Goal: Information Seeking & Learning: Check status

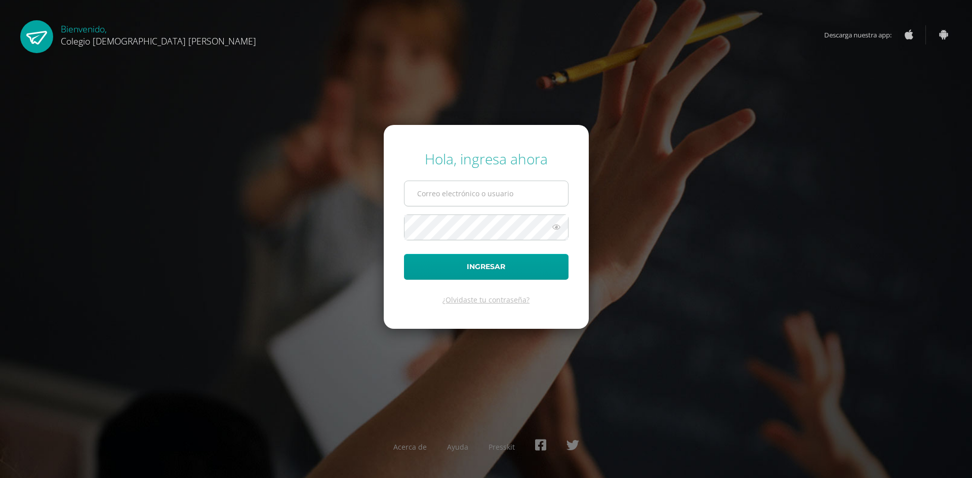
click at [504, 190] on input "text" at bounding box center [486, 193] width 164 height 25
type input "32086687"
click at [451, 177] on form "Hola, ingresa ahora 32086687 Ingresar ¿Olvidaste tu contraseña?" at bounding box center [486, 226] width 205 height 203
drag, startPoint x: 455, startPoint y: 192, endPoint x: 258, endPoint y: 205, distance: 196.8
click at [258, 205] on div "Hola, ingresa ahora 32086687 Ingresar ¿Olvidaste tu contraseña? Acerca de Ayuda…" at bounding box center [485, 238] width 653 height 195
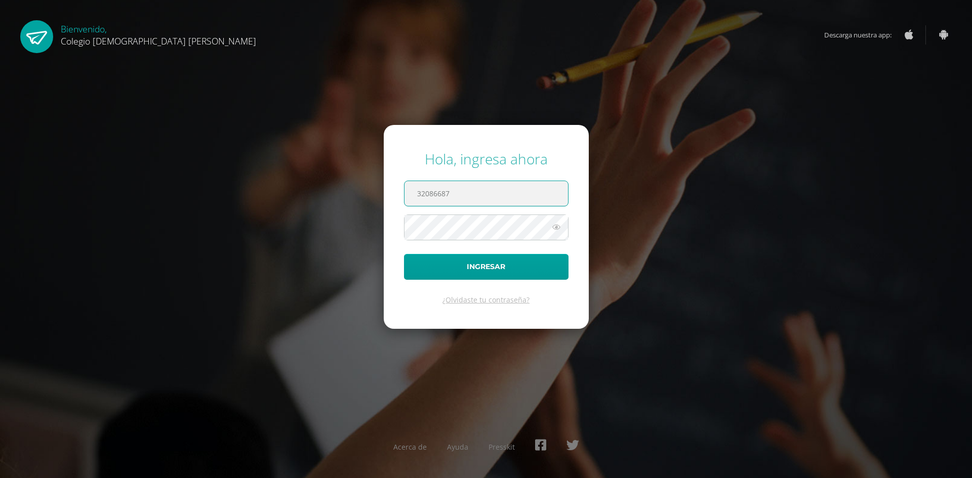
click at [429, 197] on input "32086687" at bounding box center [486, 193] width 164 height 25
drag, startPoint x: 460, startPoint y: 196, endPoint x: 202, endPoint y: 186, distance: 257.8
click at [202, 187] on div "Hola, ingresa ahora 32086687 Ingresar ¿Olvidaste tu contraseña? Acerca de Ayuda…" at bounding box center [485, 238] width 653 height 195
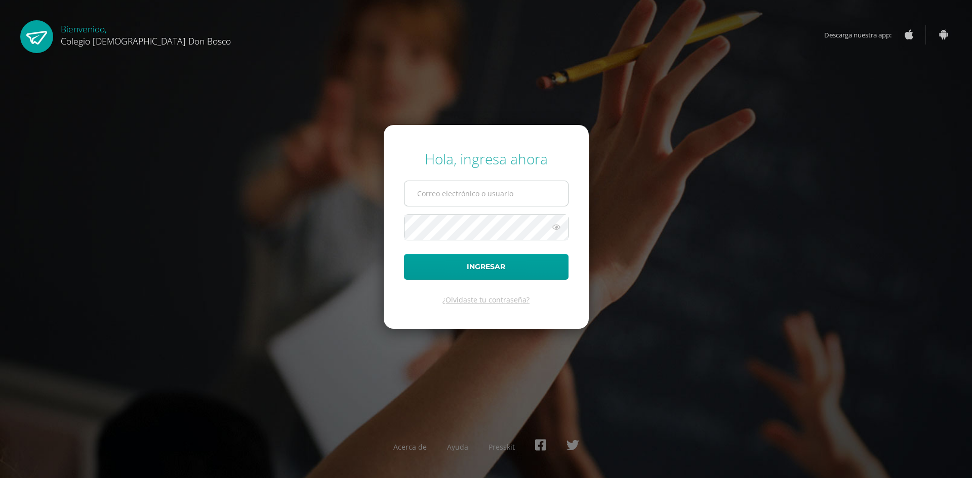
click at [437, 191] on input "text" at bounding box center [486, 193] width 164 height 25
type input "[EMAIL_ADDRESS][DOMAIN_NAME]"
click at [504, 190] on input "text" at bounding box center [486, 193] width 164 height 25
type input "[EMAIL_ADDRESS][DOMAIN_NAME]"
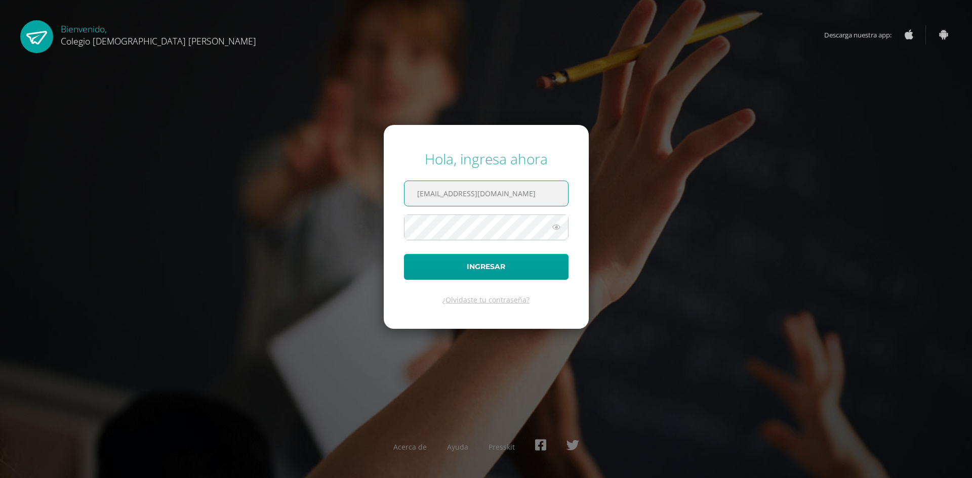
drag, startPoint x: 511, startPoint y: 192, endPoint x: 218, endPoint y: 142, distance: 297.8
click at [219, 144] on div "Hola, ingresa ahora dcanesesdb25@gmail.com Ingresar ¿Olvidaste tu contraseña? A…" at bounding box center [485, 238] width 653 height 195
click at [518, 272] on button "Ingresar" at bounding box center [486, 267] width 165 height 26
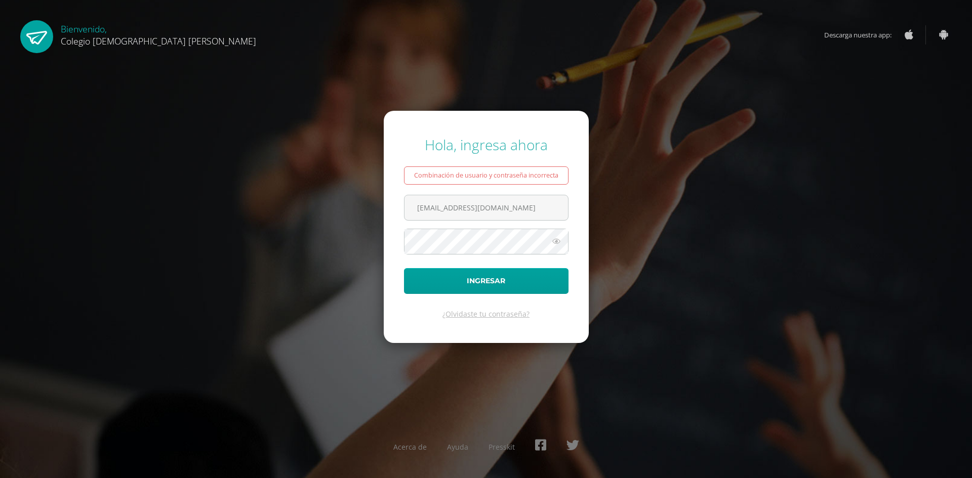
click at [467, 303] on form "Hola, ingresa ahora Combinación de usuario y contraseña incorrecta dcanesesdb25…" at bounding box center [486, 227] width 205 height 232
click at [473, 289] on button "Ingresar" at bounding box center [486, 281] width 165 height 26
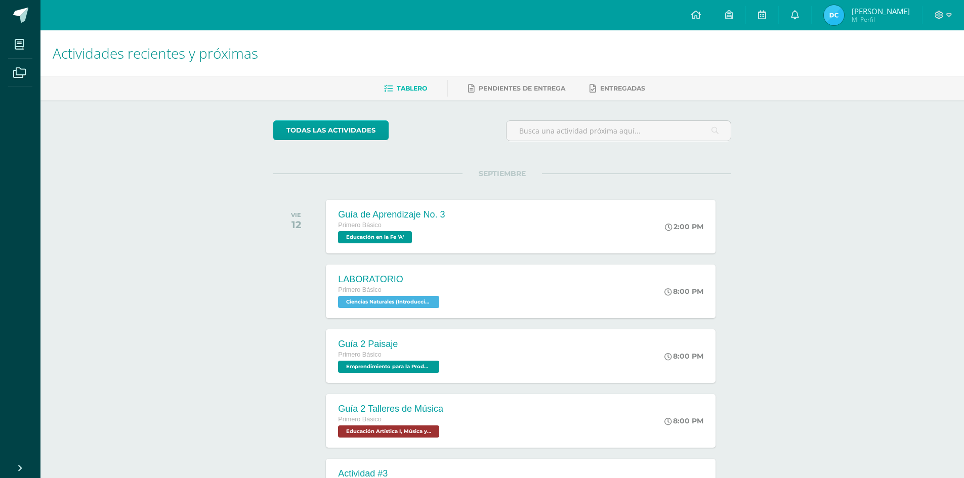
click at [423, 86] on span "Tablero" at bounding box center [412, 89] width 30 height 8
click at [484, 95] on link "Pendientes de entrega" at bounding box center [516, 88] width 97 height 16
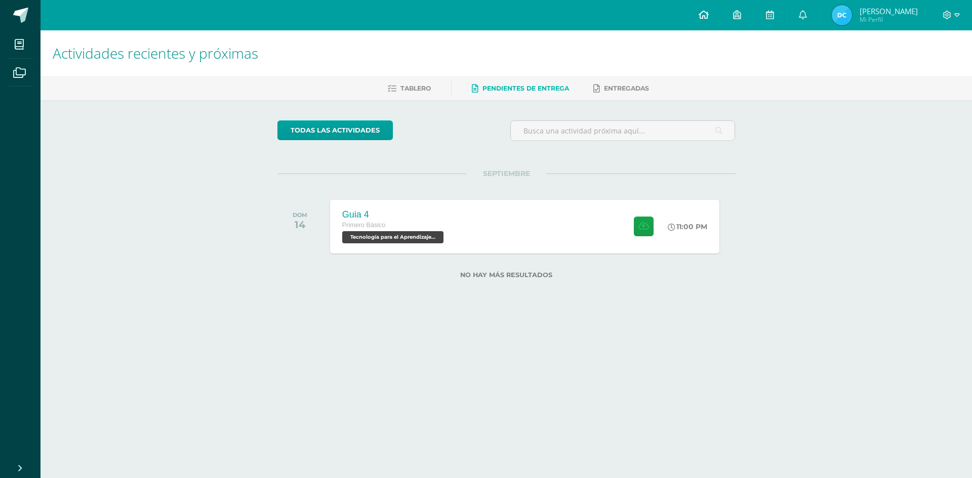
click at [709, 11] on icon at bounding box center [704, 14] width 10 height 9
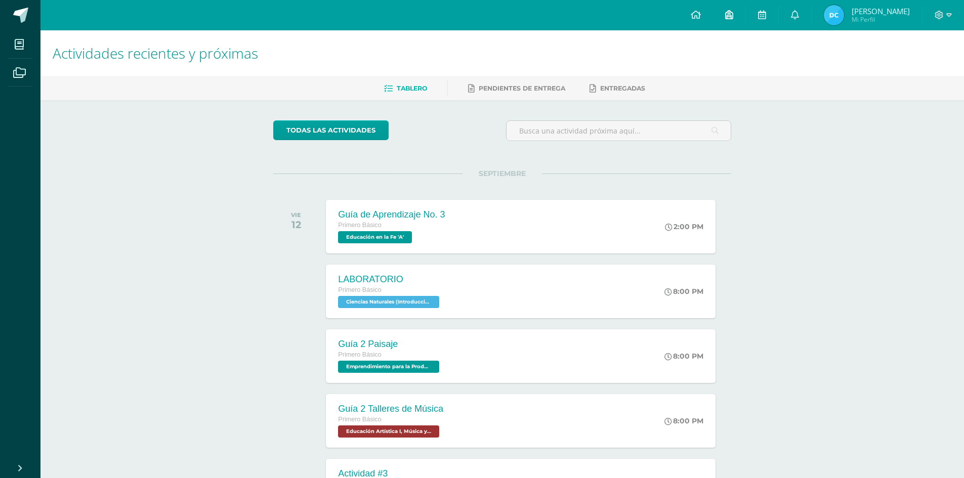
click at [733, 14] on icon at bounding box center [729, 14] width 8 height 9
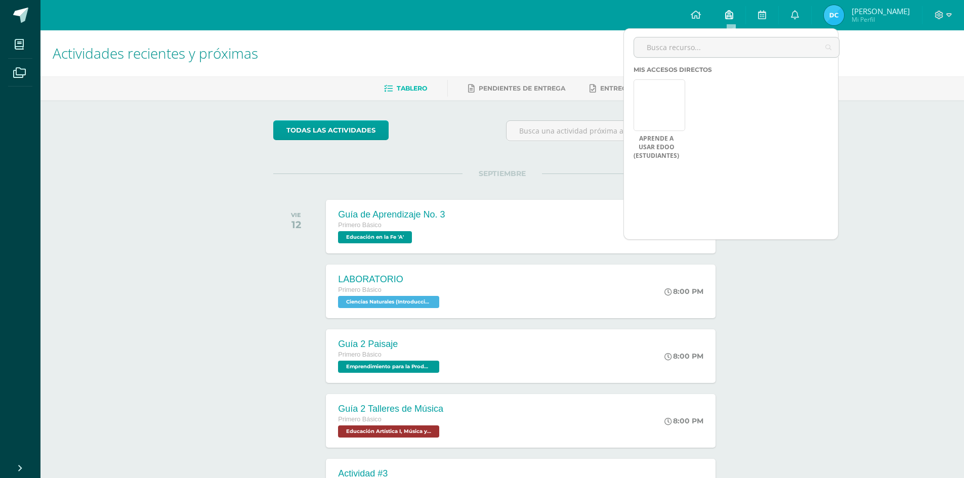
click at [733, 14] on icon at bounding box center [729, 14] width 8 height 9
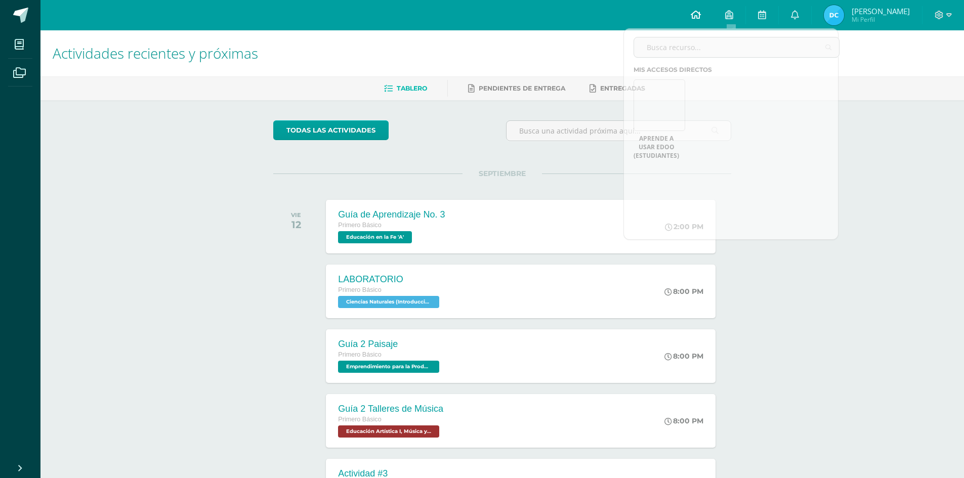
click at [693, 13] on link at bounding box center [696, 15] width 34 height 30
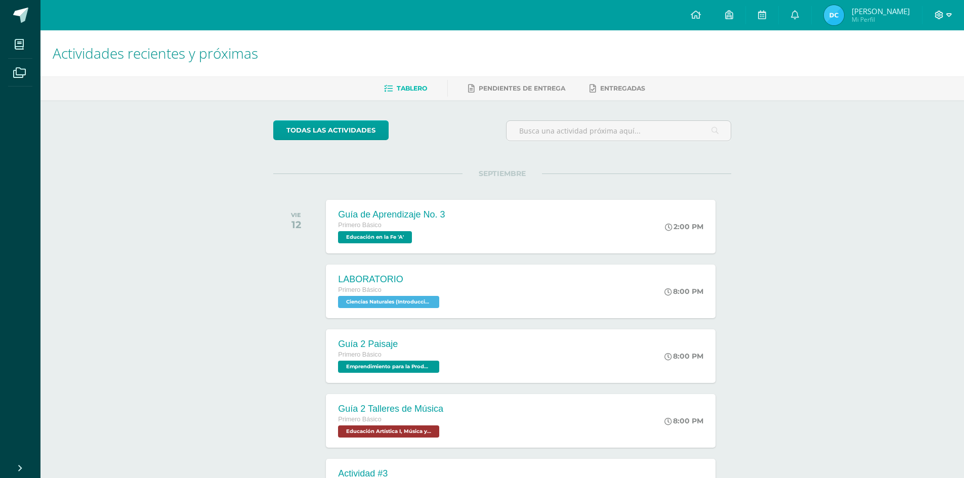
click at [951, 15] on div at bounding box center [944, 15] width 42 height 30
click at [949, 17] on icon at bounding box center [950, 15] width 6 height 9
click at [885, 243] on div "Actividades recientes y próximas Tablero Pendientes de entrega Entregadas todas…" at bounding box center [502, 335] width 924 height 611
click at [665, 138] on input "text" at bounding box center [619, 131] width 224 height 20
click at [763, 13] on icon at bounding box center [762, 14] width 8 height 9
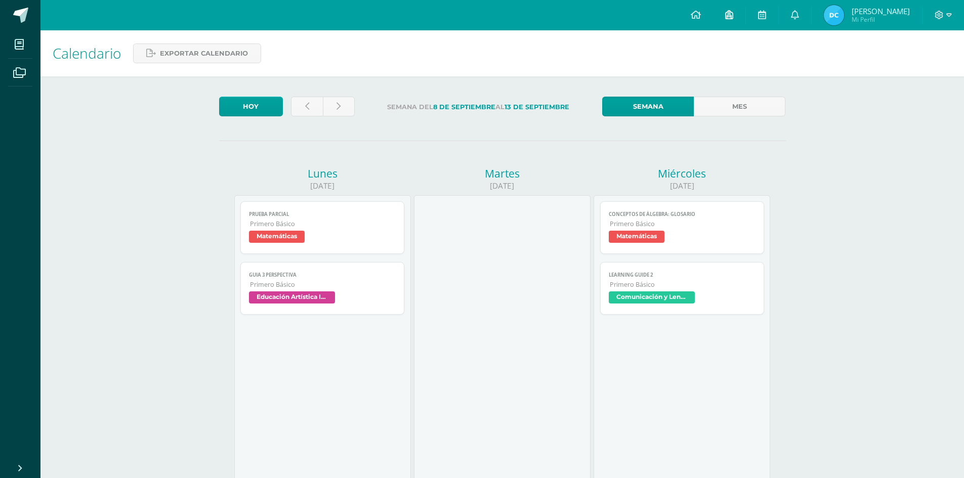
click at [731, 13] on icon at bounding box center [729, 14] width 8 height 9
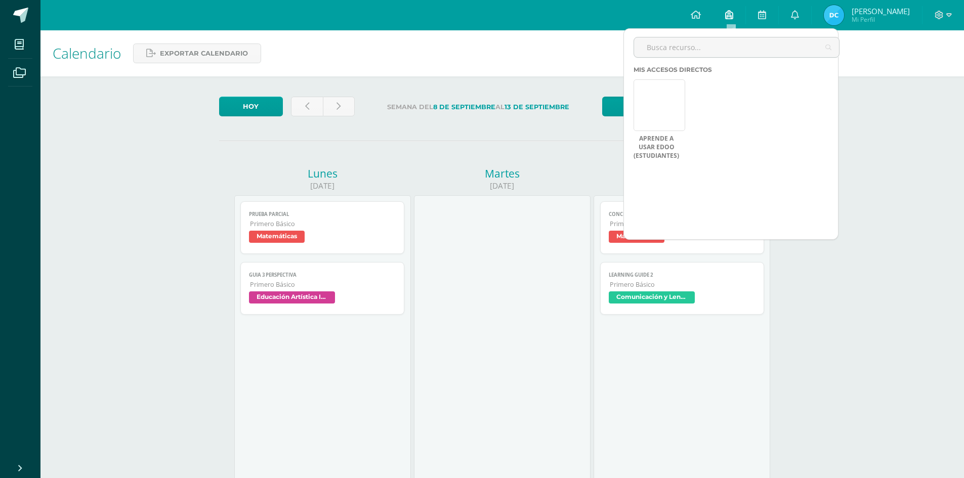
click at [731, 13] on icon at bounding box center [729, 14] width 8 height 9
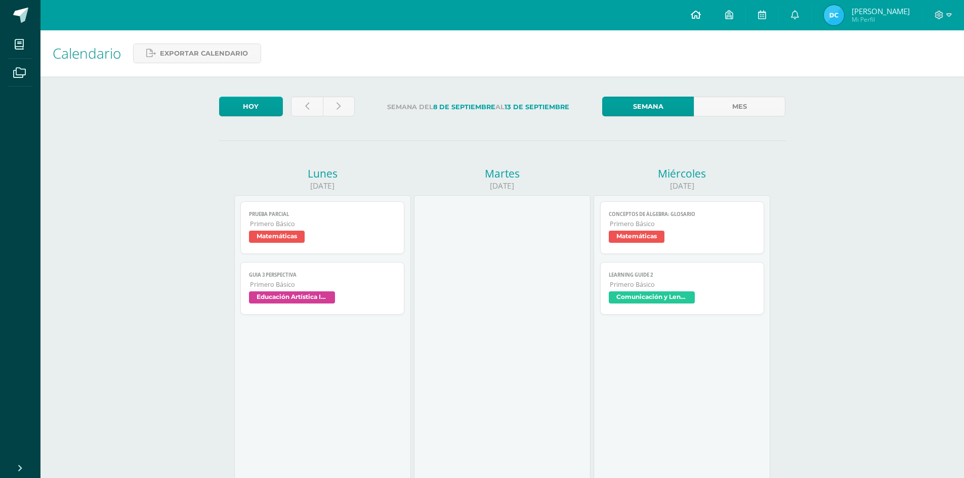
click at [699, 15] on icon at bounding box center [696, 14] width 10 height 9
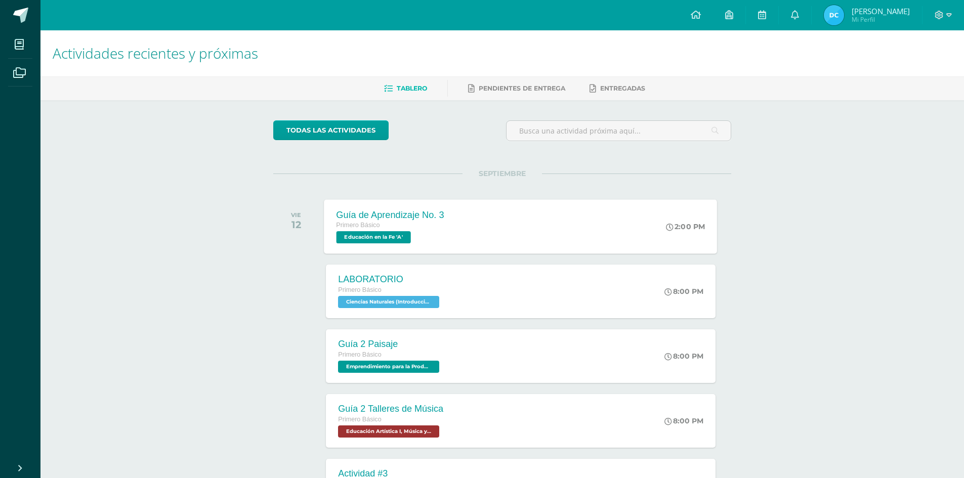
click at [421, 216] on div "Guía de Aprendizaje No. 3" at bounding box center [391, 215] width 108 height 11
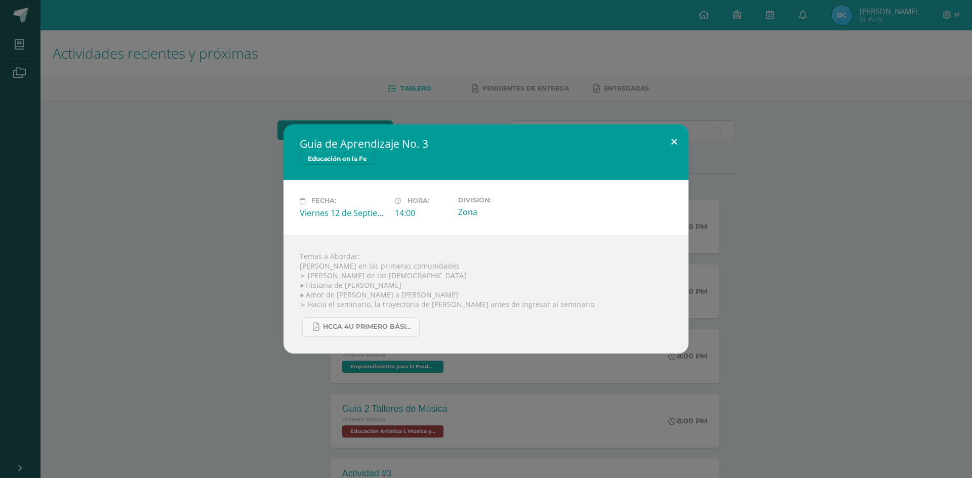
click at [678, 139] on button at bounding box center [674, 142] width 29 height 34
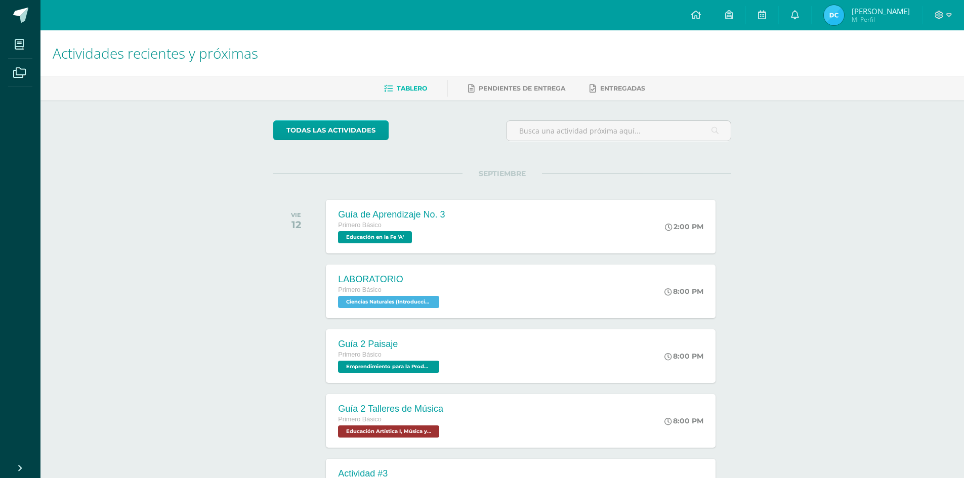
click at [860, 15] on span "Mi Perfil" at bounding box center [881, 19] width 58 height 9
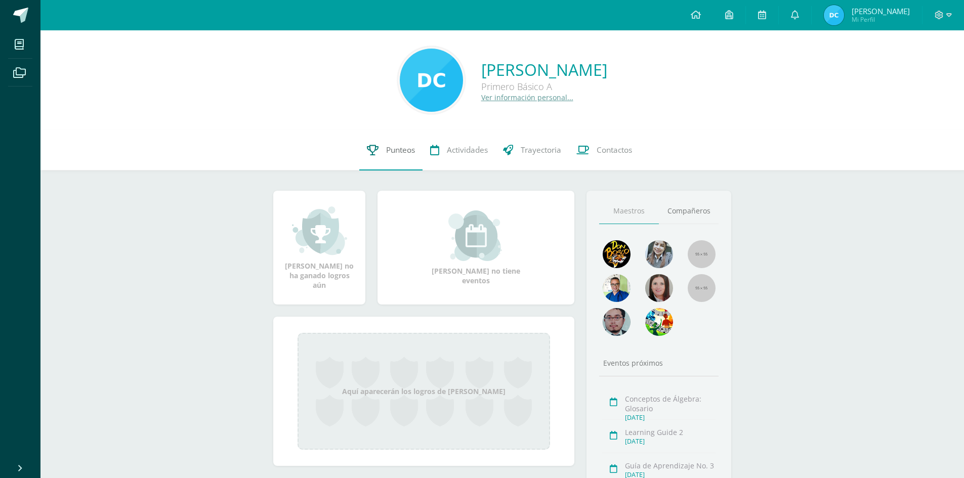
click at [397, 147] on span "Punteos" at bounding box center [400, 150] width 29 height 11
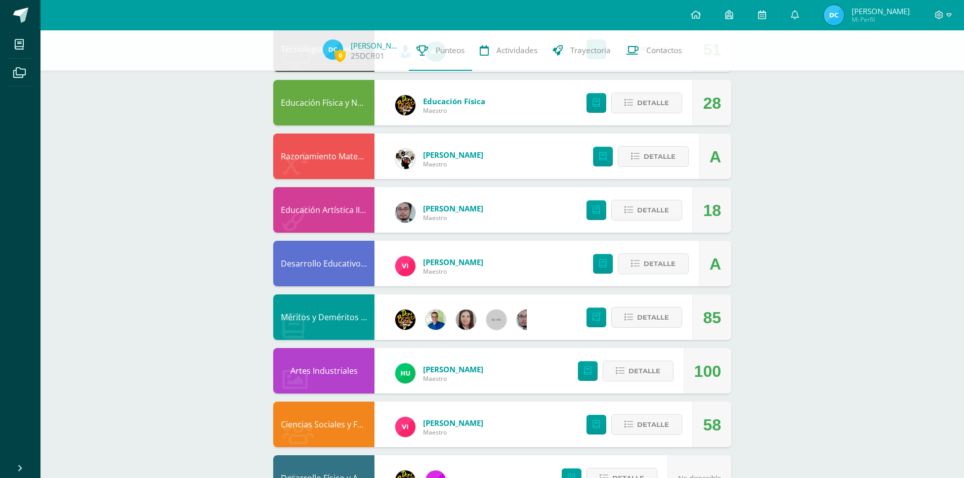
scroll to position [605, 0]
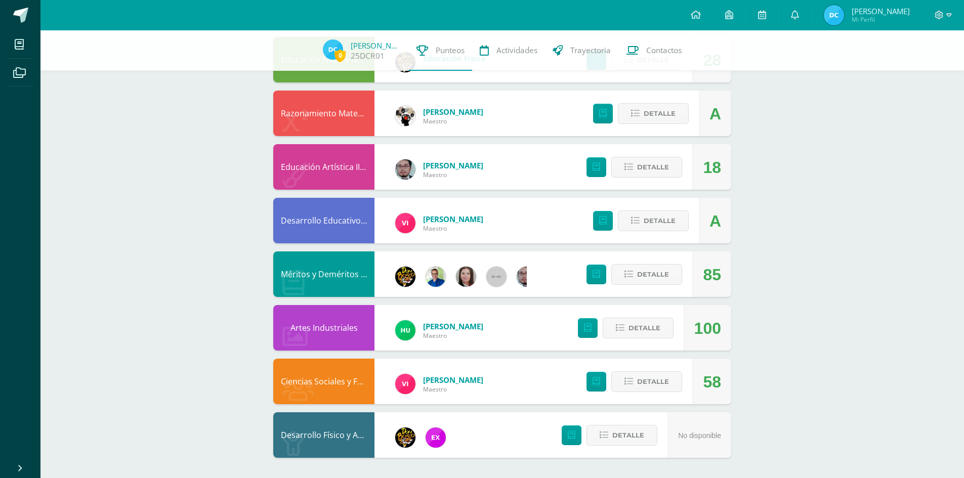
click at [711, 382] on div "58" at bounding box center [712, 382] width 18 height 46
click at [603, 384] on link at bounding box center [597, 382] width 20 height 20
click at [651, 381] on span "Detalle" at bounding box center [653, 382] width 32 height 19
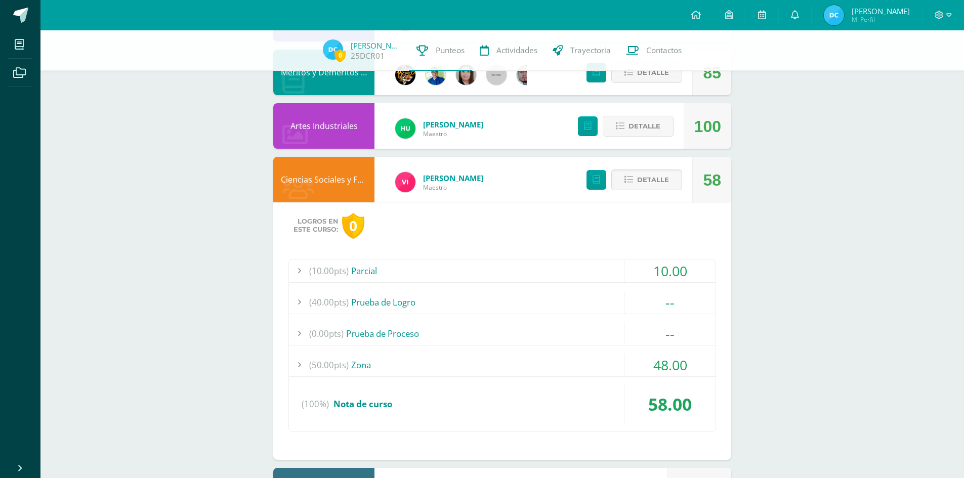
scroll to position [807, 0]
click at [711, 181] on div "58" at bounding box center [712, 180] width 18 height 46
click at [315, 184] on div "Ciencias Sociales y Formación Ciudadana e Interculturalidad" at bounding box center [323, 179] width 101 height 46
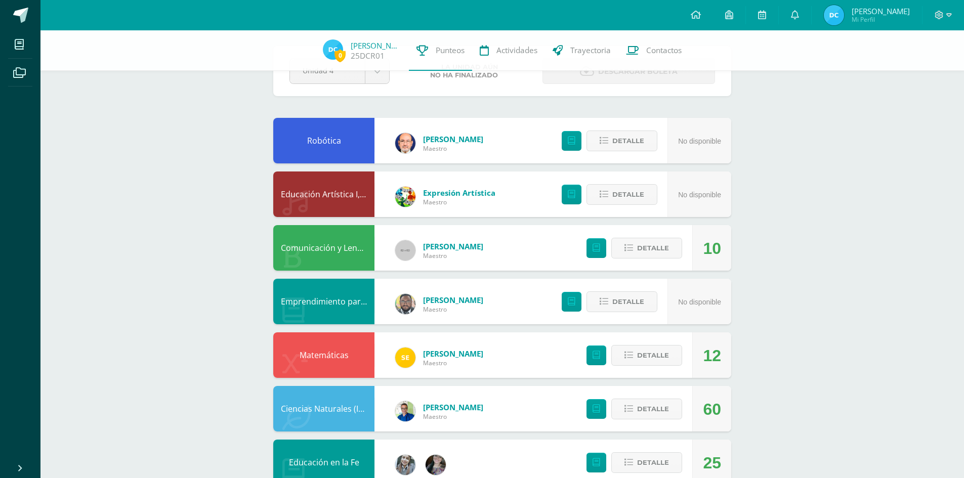
scroll to position [0, 0]
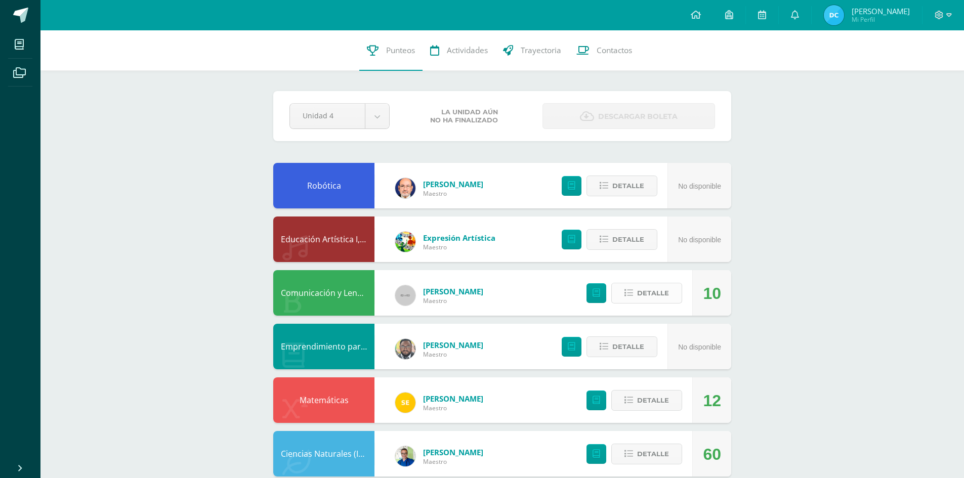
click at [636, 291] on button "Detalle" at bounding box center [647, 293] width 71 height 21
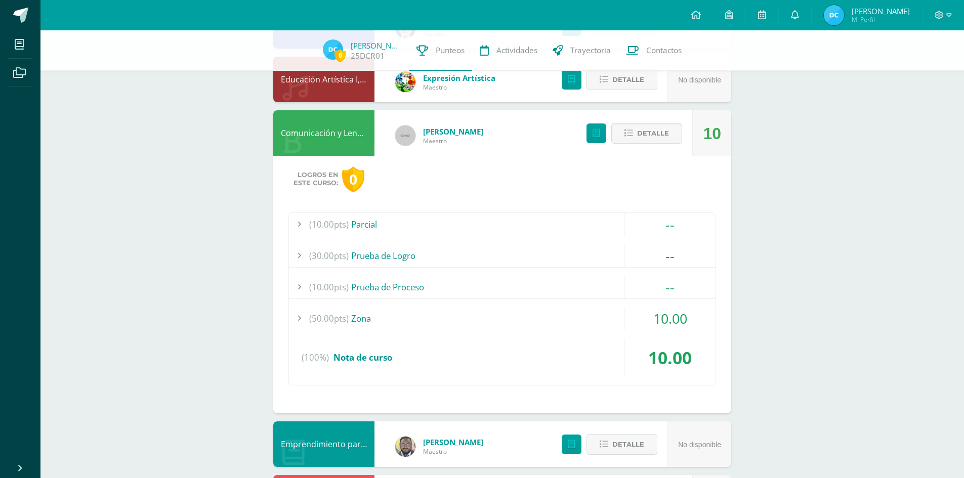
scroll to position [152, 0]
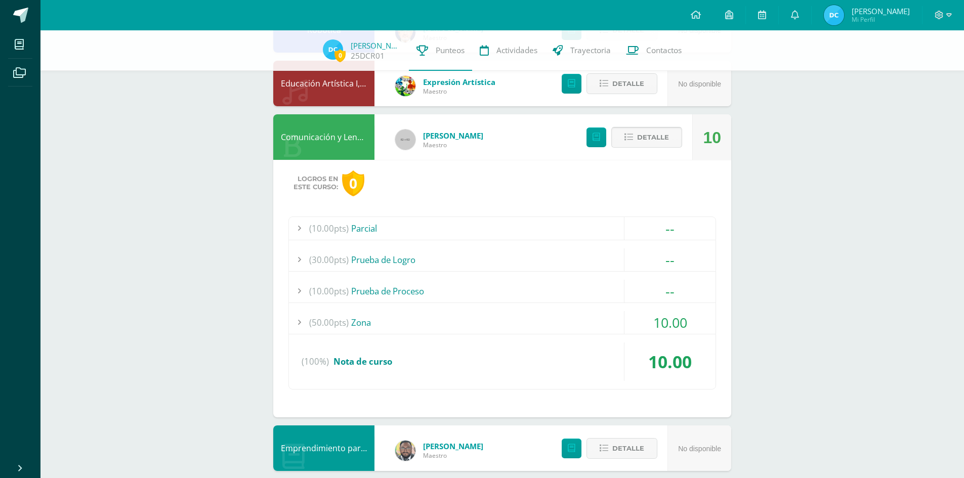
click at [662, 138] on span "Detalle" at bounding box center [653, 137] width 32 height 19
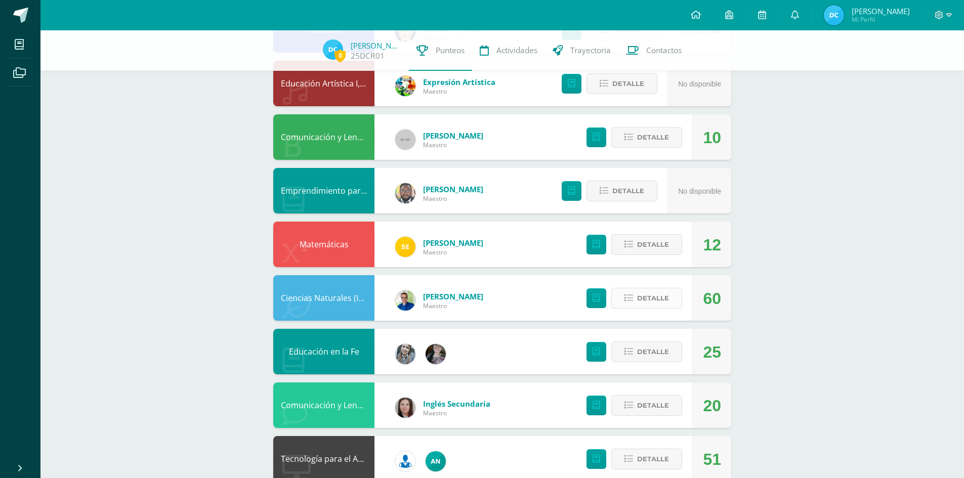
click at [639, 297] on span "Detalle" at bounding box center [653, 298] width 32 height 19
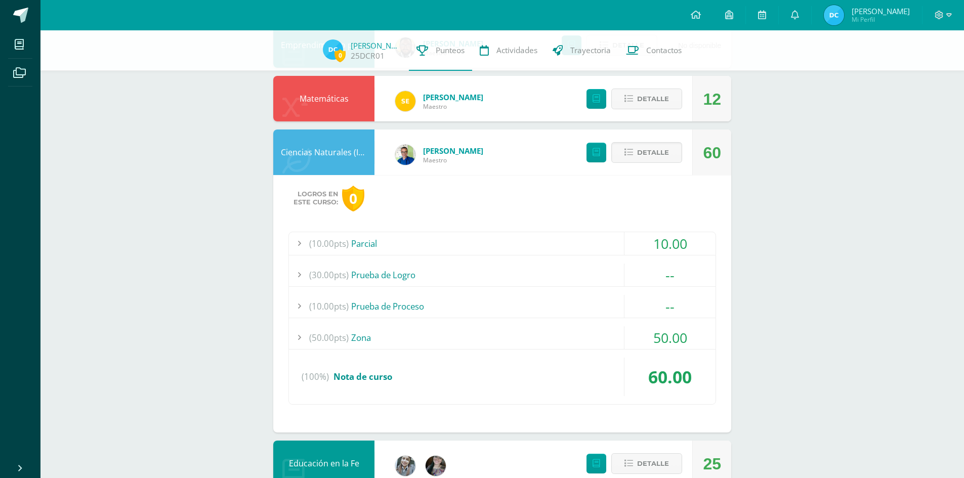
scroll to position [304, 0]
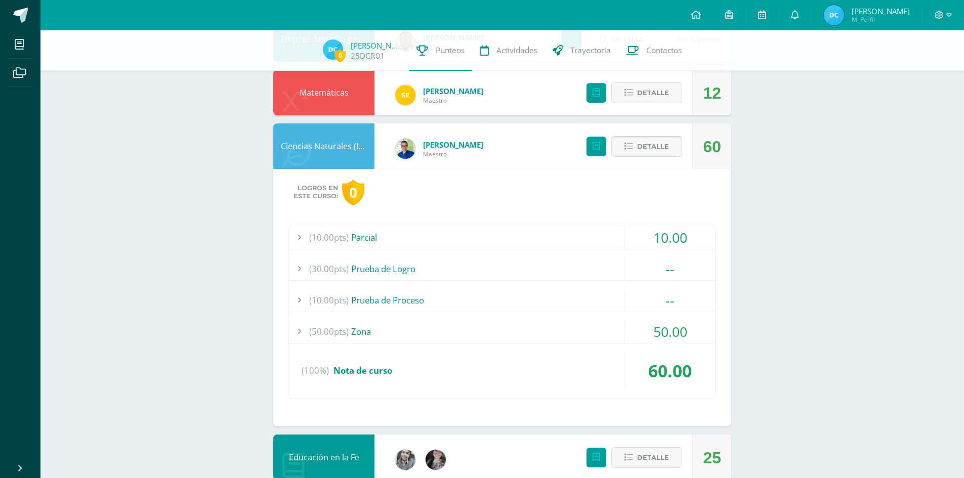
click at [659, 145] on span "Detalle" at bounding box center [653, 146] width 32 height 19
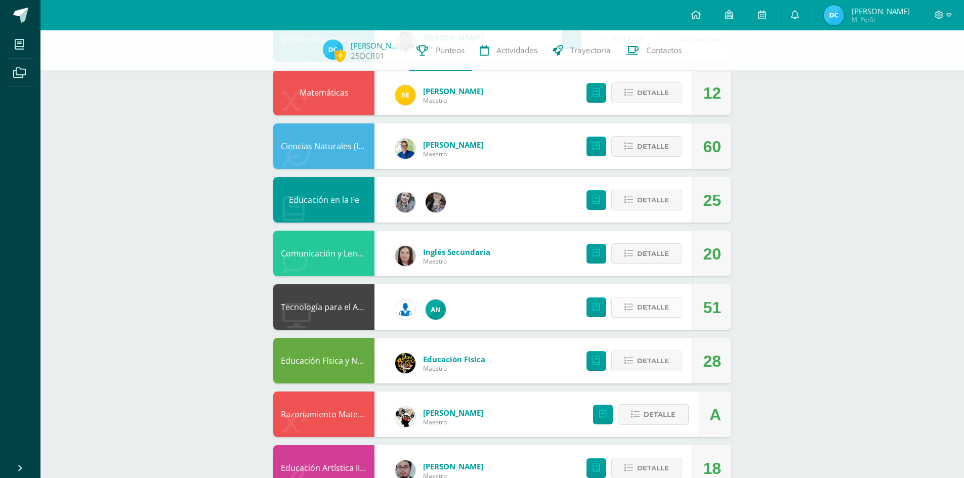
click at [656, 318] on button "Detalle" at bounding box center [647, 307] width 71 height 21
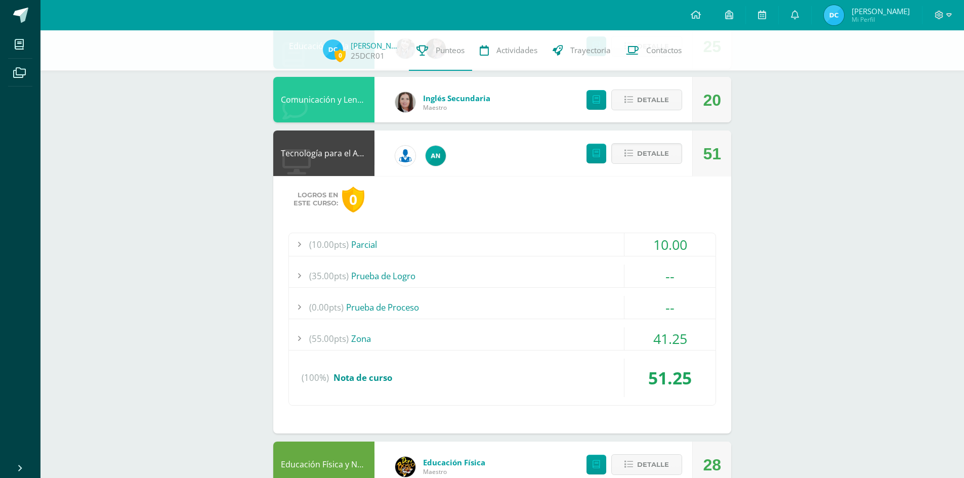
scroll to position [456, 0]
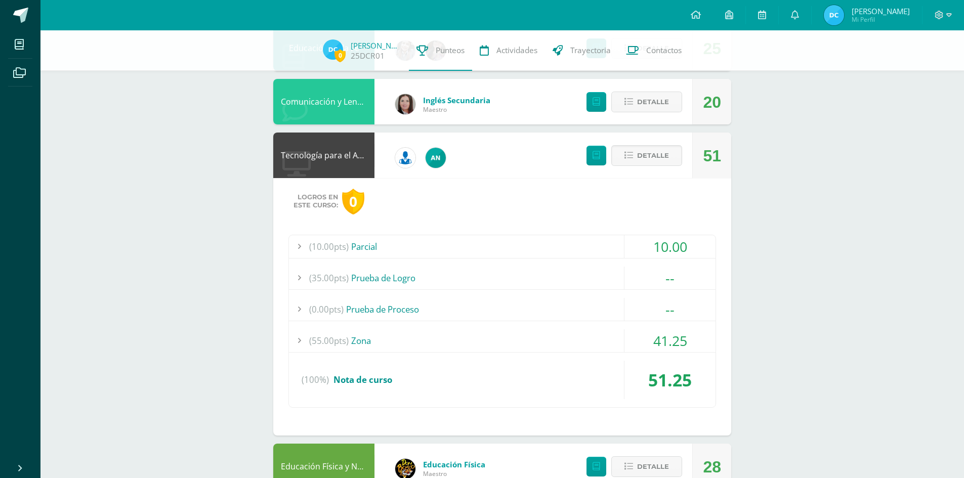
click at [319, 345] on span "(55.00pts)" at bounding box center [328, 341] width 39 height 23
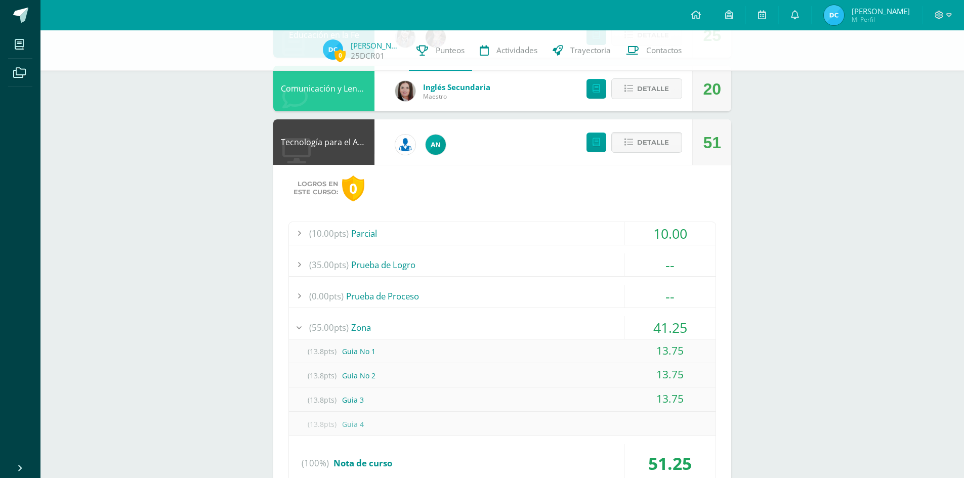
scroll to position [506, 0]
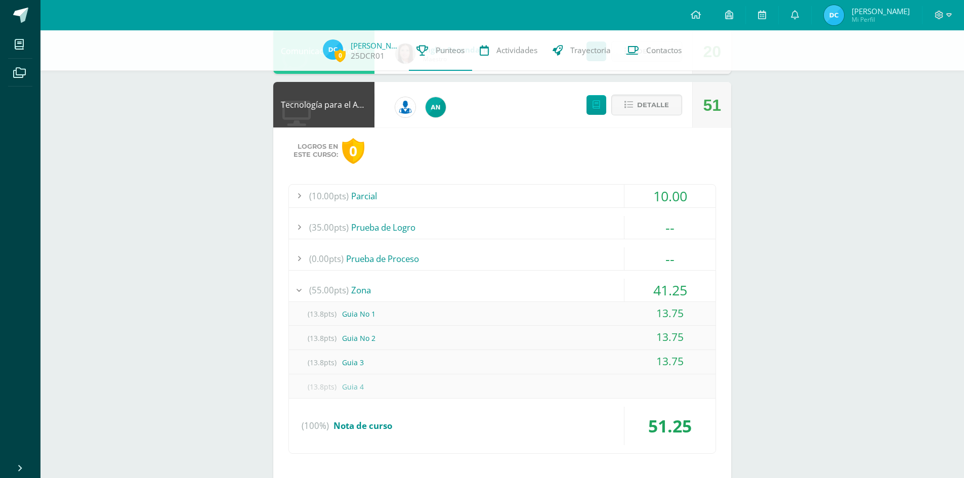
click at [336, 291] on span "(55.00pts)" at bounding box center [328, 290] width 39 height 23
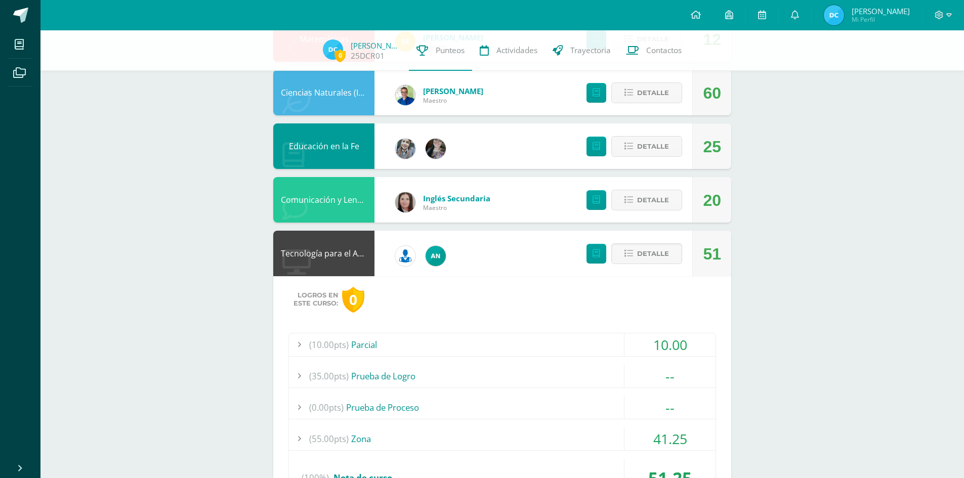
scroll to position [354, 0]
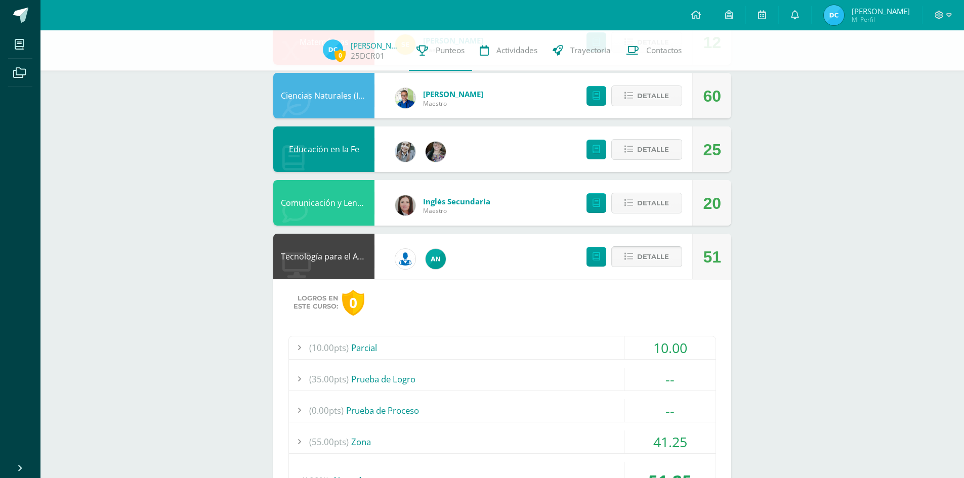
click at [660, 257] on span "Detalle" at bounding box center [653, 257] width 32 height 19
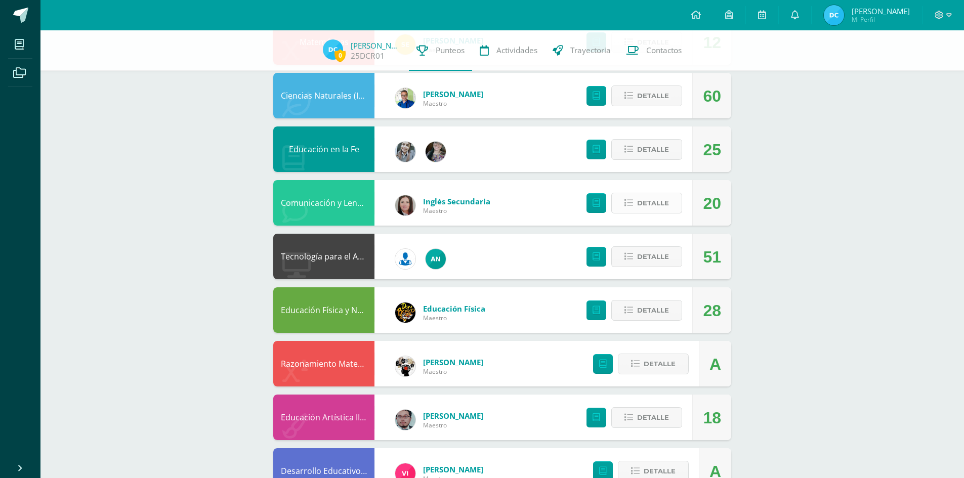
click at [642, 201] on span "Detalle" at bounding box center [653, 203] width 32 height 19
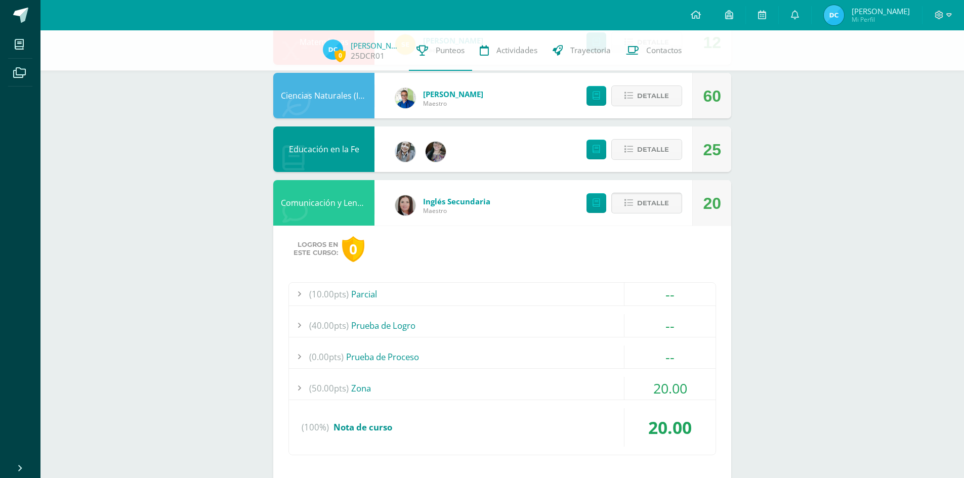
click at [642, 201] on span "Detalle" at bounding box center [653, 203] width 32 height 19
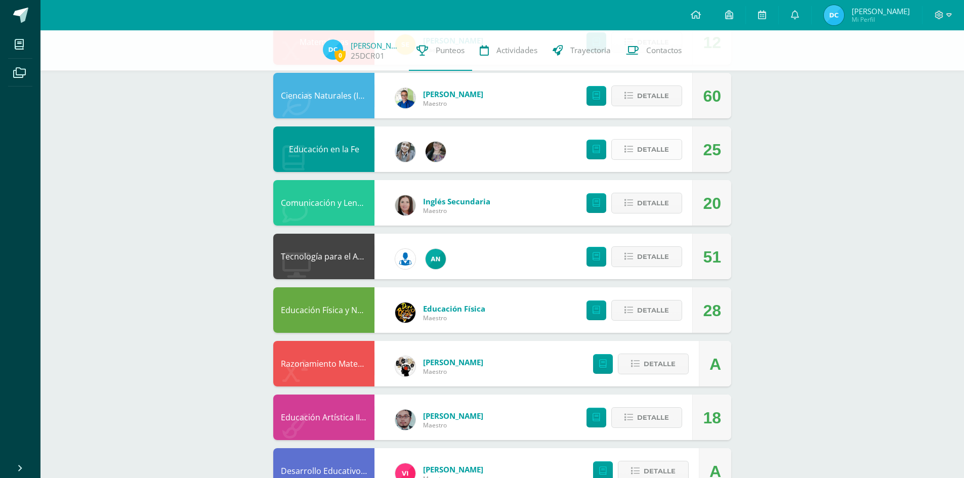
click at [634, 153] on button "Detalle" at bounding box center [647, 149] width 71 height 21
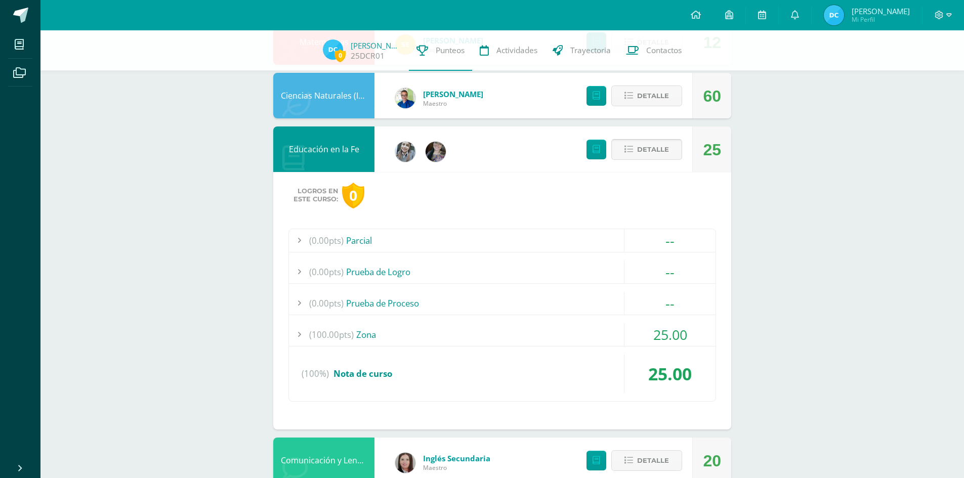
click at [634, 153] on button "Detalle" at bounding box center [647, 149] width 71 height 21
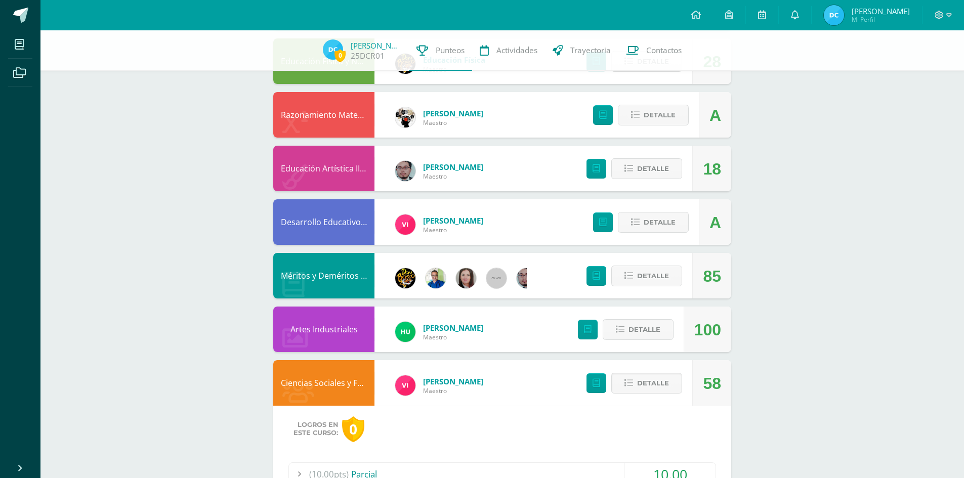
scroll to position [607, 0]
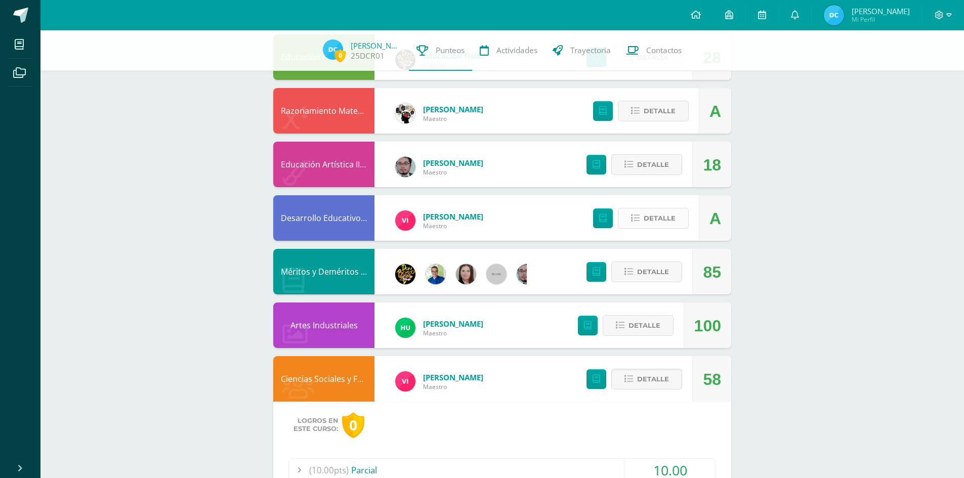
click at [665, 220] on span "Detalle" at bounding box center [660, 218] width 32 height 19
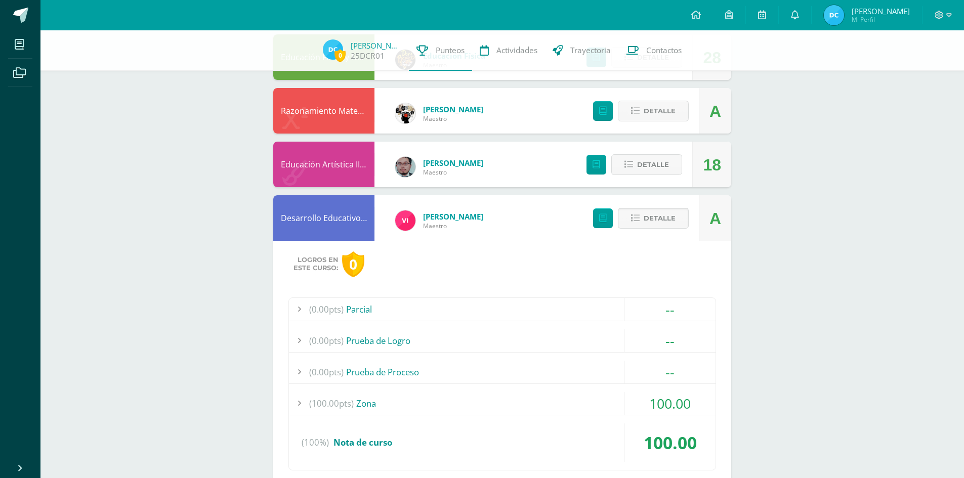
click at [665, 219] on span "Detalle" at bounding box center [660, 218] width 32 height 19
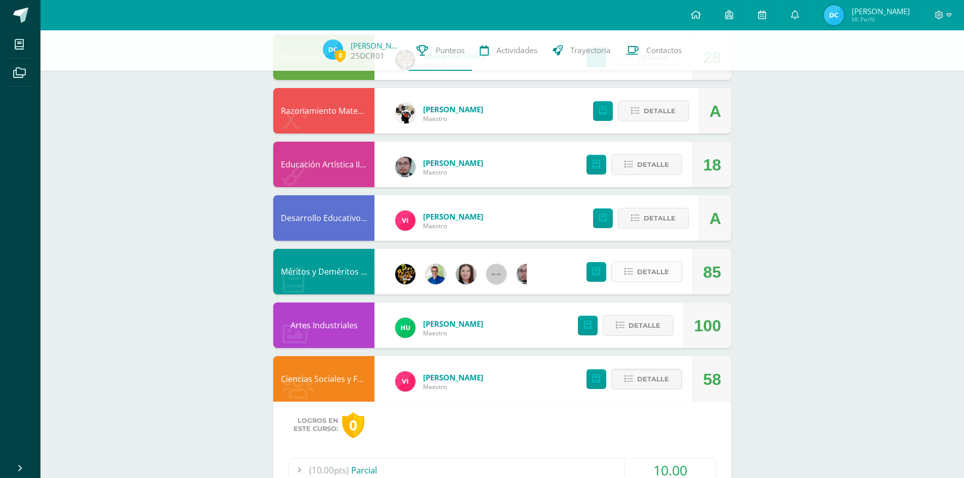
click at [653, 272] on span "Detalle" at bounding box center [653, 272] width 32 height 19
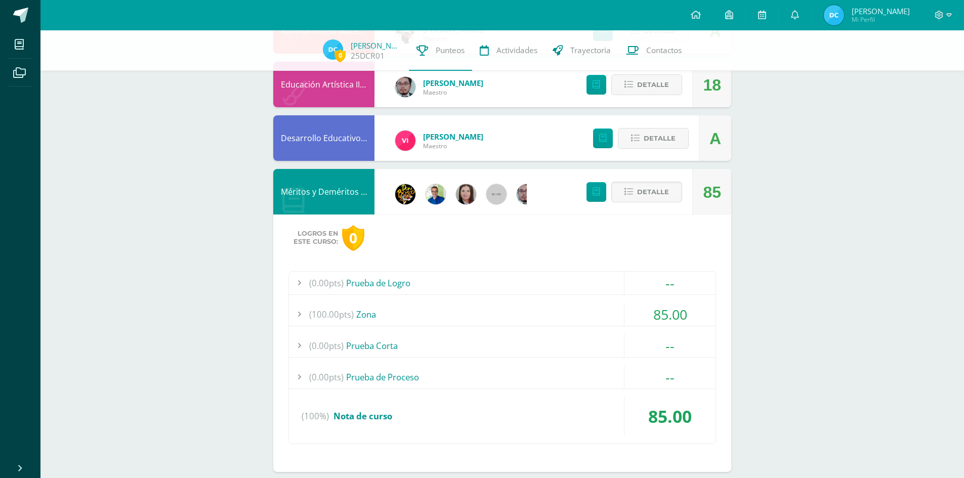
scroll to position [709, 0]
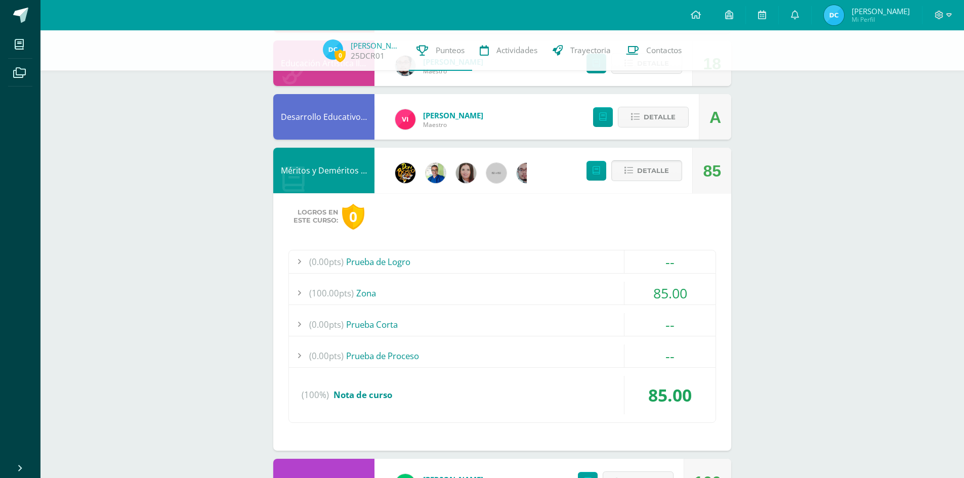
click at [664, 172] on span "Detalle" at bounding box center [653, 170] width 32 height 19
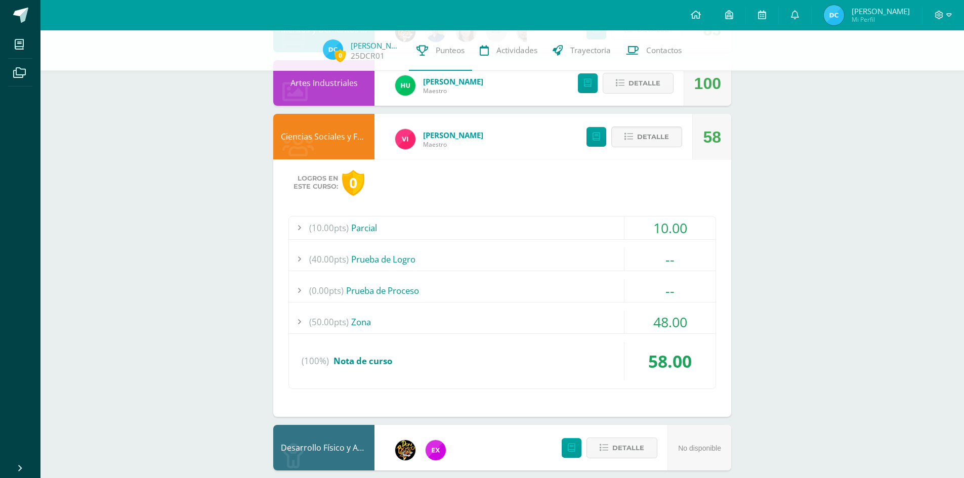
scroll to position [861, 0]
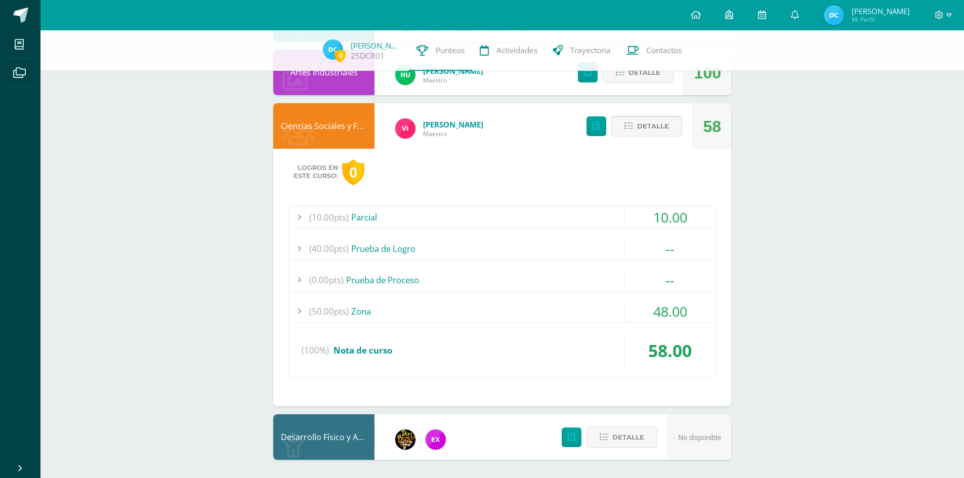
click at [633, 131] on button "Detalle" at bounding box center [647, 126] width 71 height 21
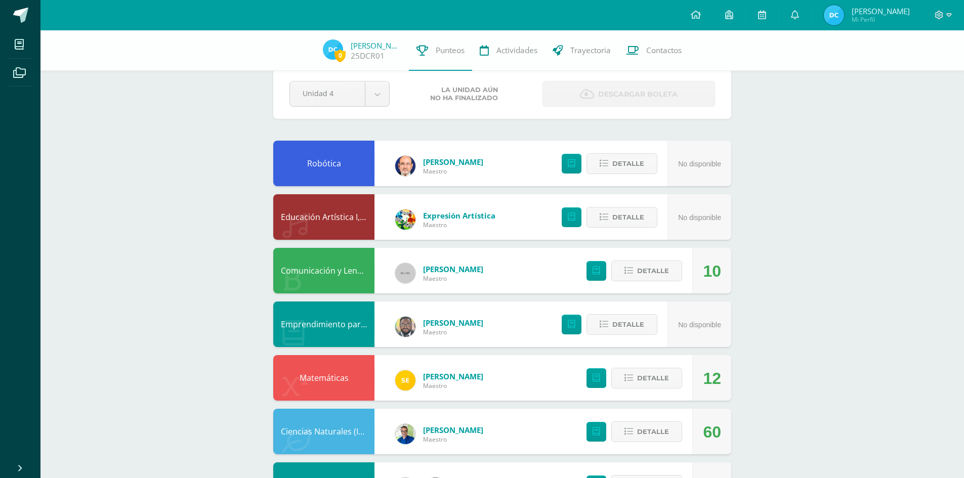
scroll to position [0, 0]
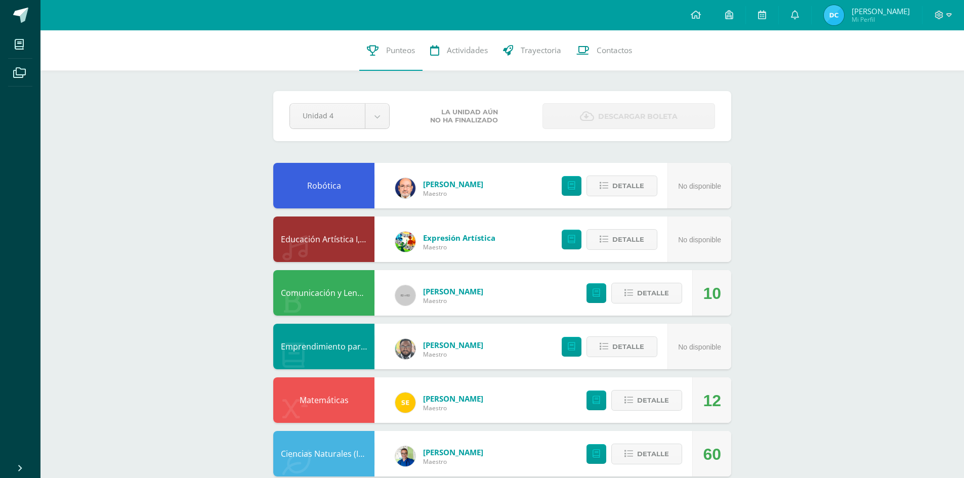
click at [952, 15] on div at bounding box center [944, 15] width 42 height 30
click at [867, 16] on span "Mi Perfil" at bounding box center [881, 19] width 58 height 9
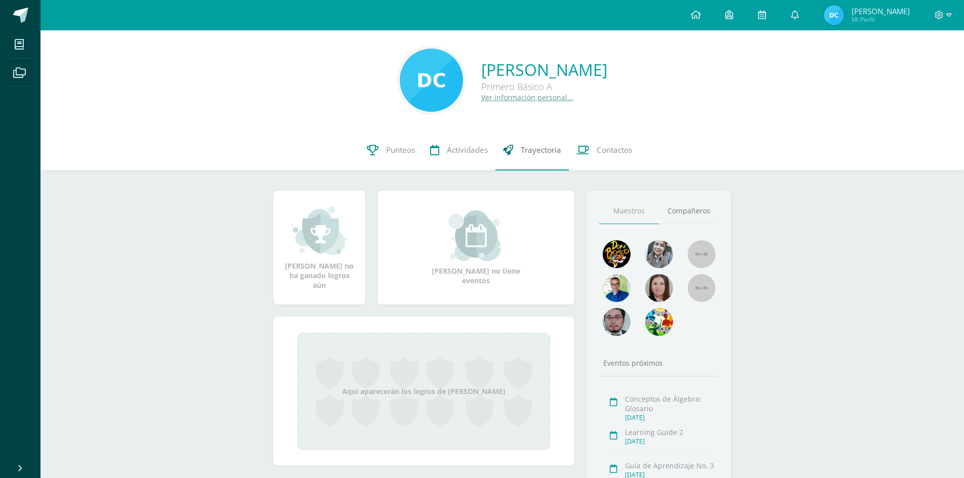
click at [541, 155] on span "Trayectoria" at bounding box center [541, 150] width 40 height 11
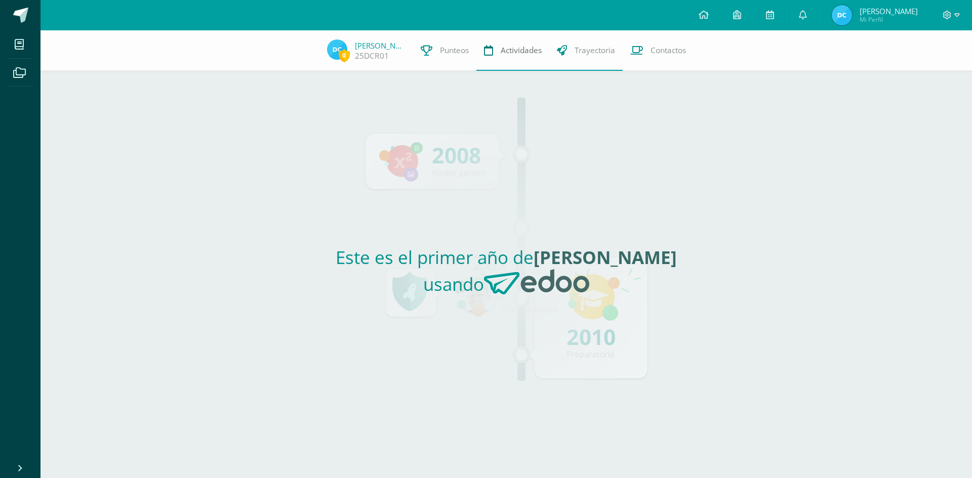
click at [488, 48] on icon at bounding box center [488, 50] width 9 height 11
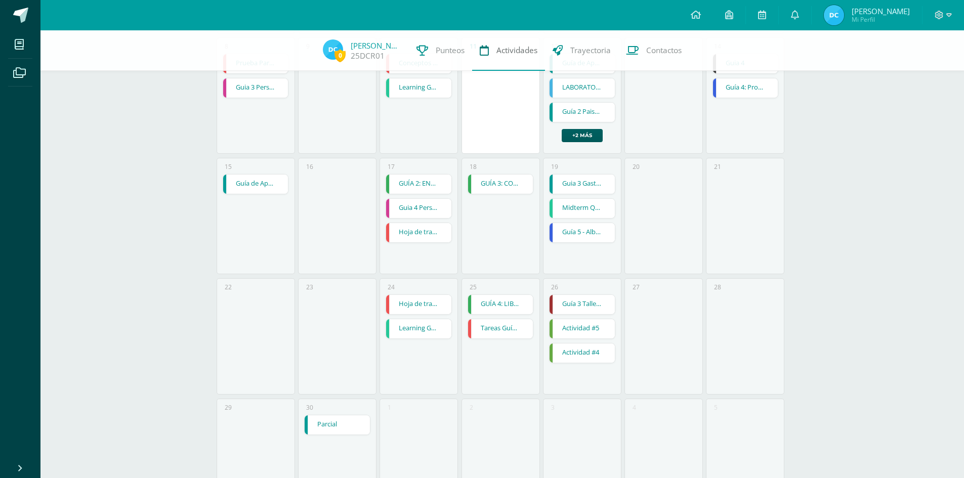
scroll to position [320, 0]
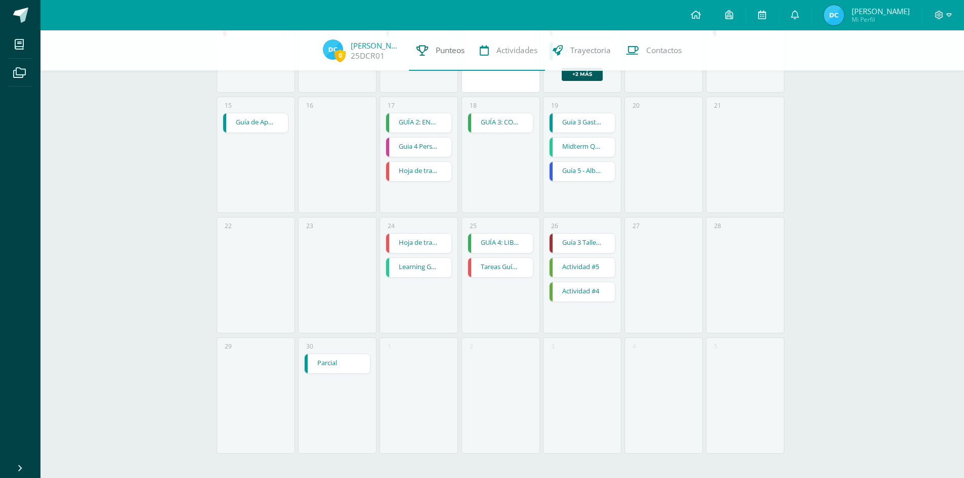
click at [425, 49] on icon at bounding box center [423, 50] width 12 height 11
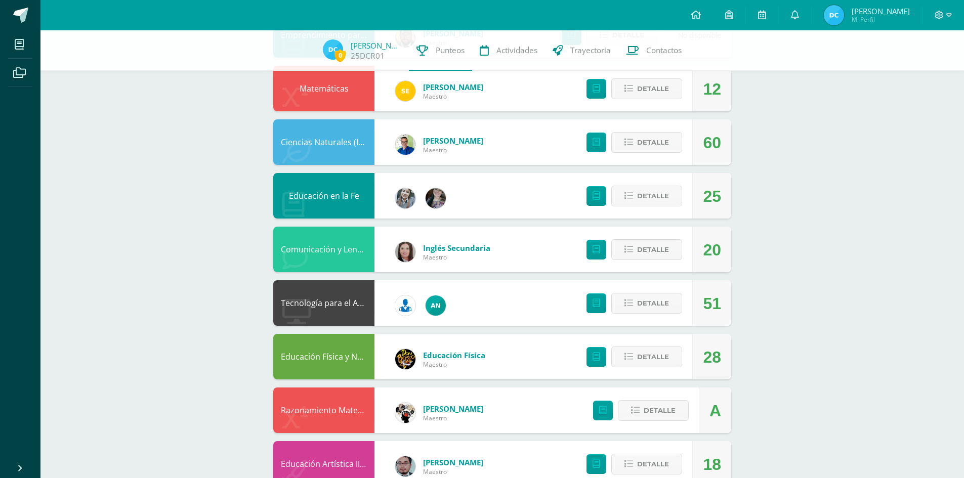
scroll to position [301, 0]
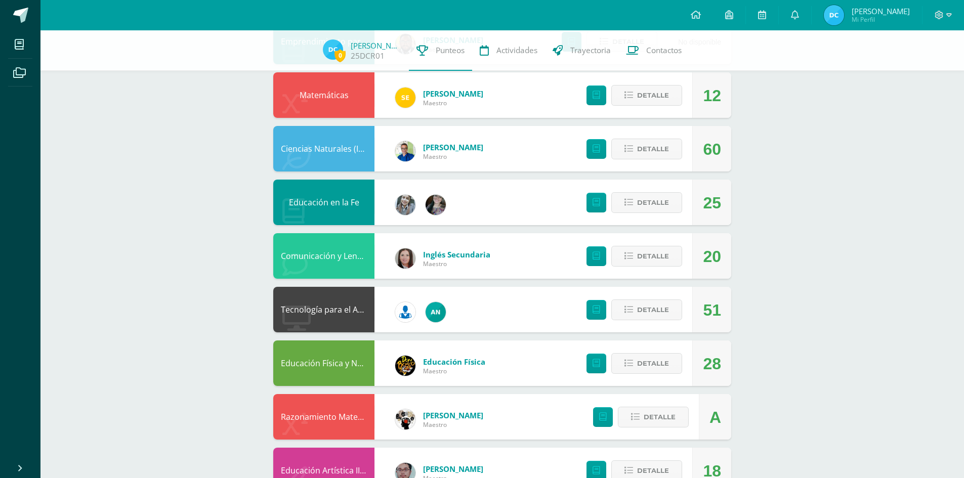
click at [952, 14] on div at bounding box center [944, 15] width 42 height 30
click at [951, 15] on icon at bounding box center [950, 15] width 6 height 4
click at [932, 74] on link "Cerrar sesión" at bounding box center [912, 69] width 80 height 15
